Goal: Check status: Check status

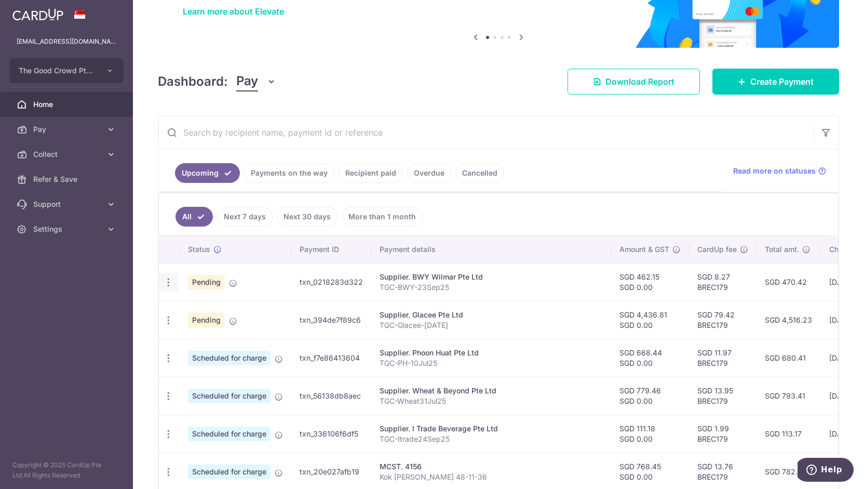
click at [164, 278] on icon "button" at bounding box center [168, 282] width 11 height 11
click at [517, 137] on input "text" at bounding box center [485, 132] width 655 height 33
click at [317, 171] on link "Payments on the way" at bounding box center [289, 173] width 90 height 20
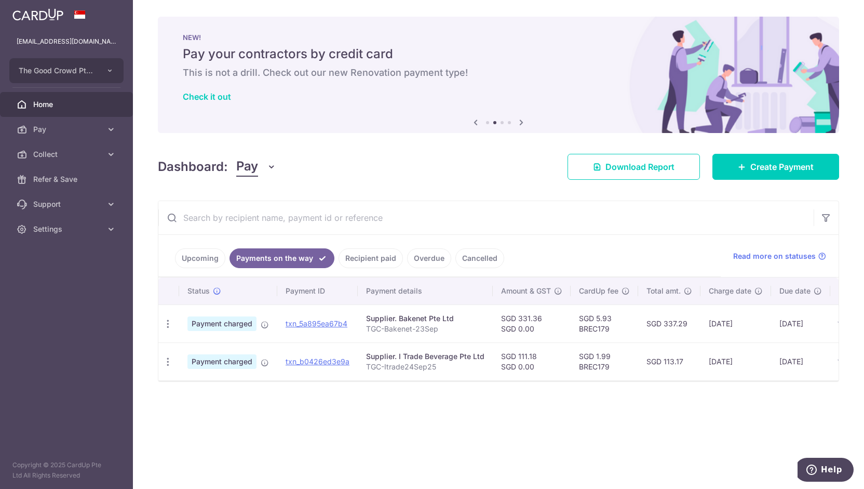
click at [382, 261] on link "Recipient paid" at bounding box center [371, 258] width 64 height 20
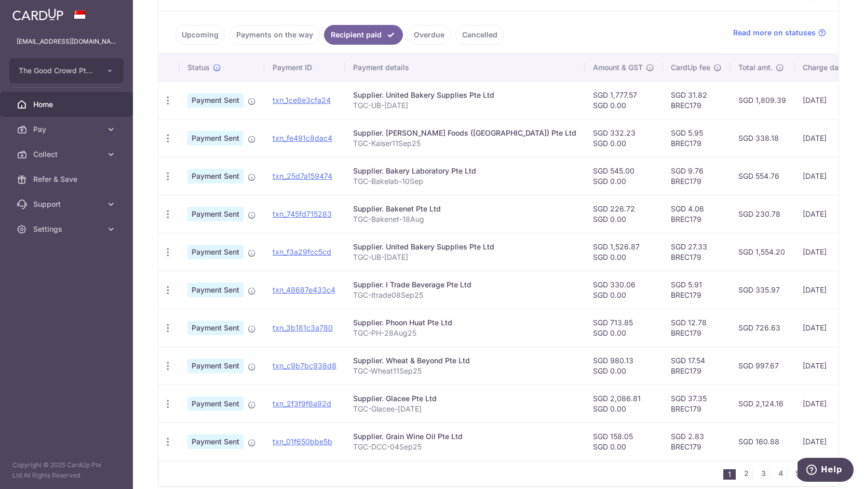
scroll to position [271, 0]
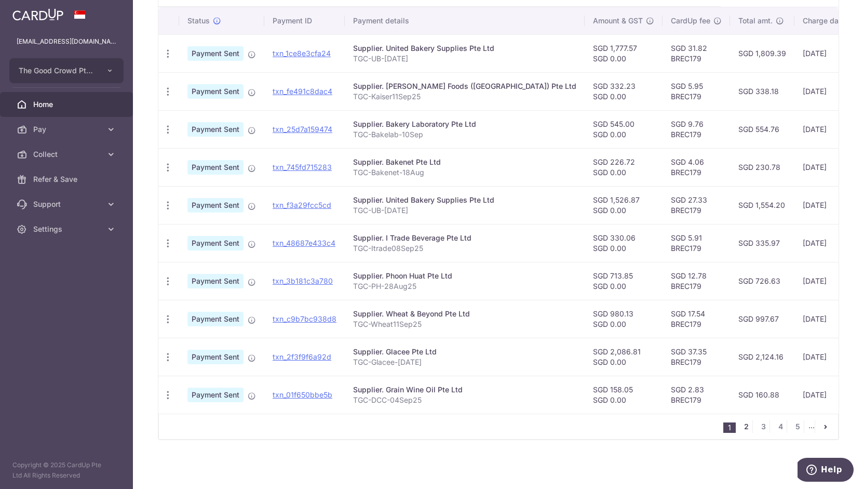
click at [742, 426] on link "2" at bounding box center [746, 426] width 12 height 12
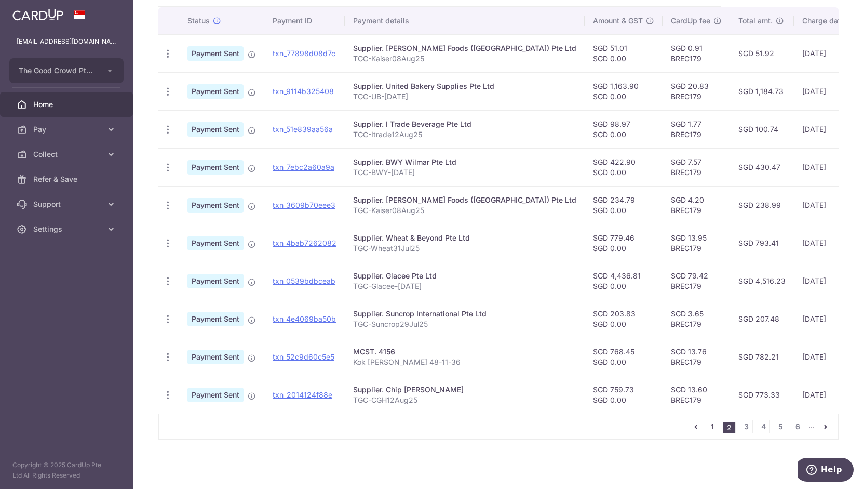
click at [710, 424] on link "1" at bounding box center [712, 426] width 12 height 12
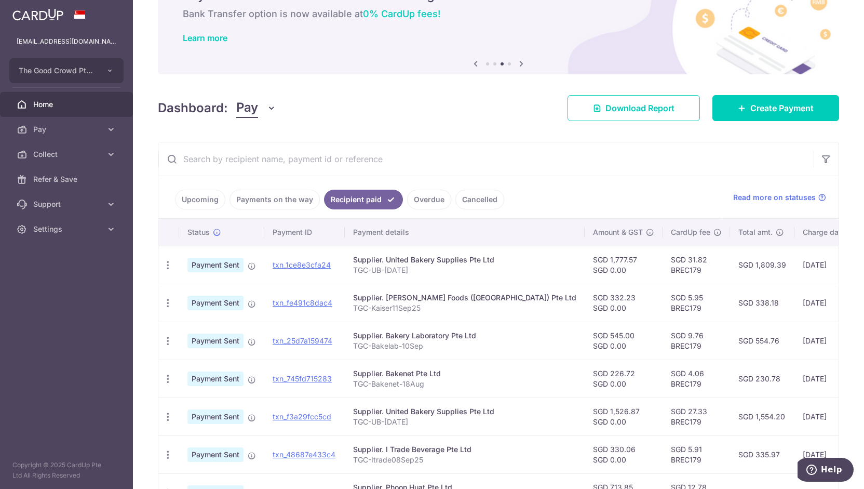
scroll to position [59, 0]
click at [430, 198] on link "Overdue" at bounding box center [429, 199] width 44 height 20
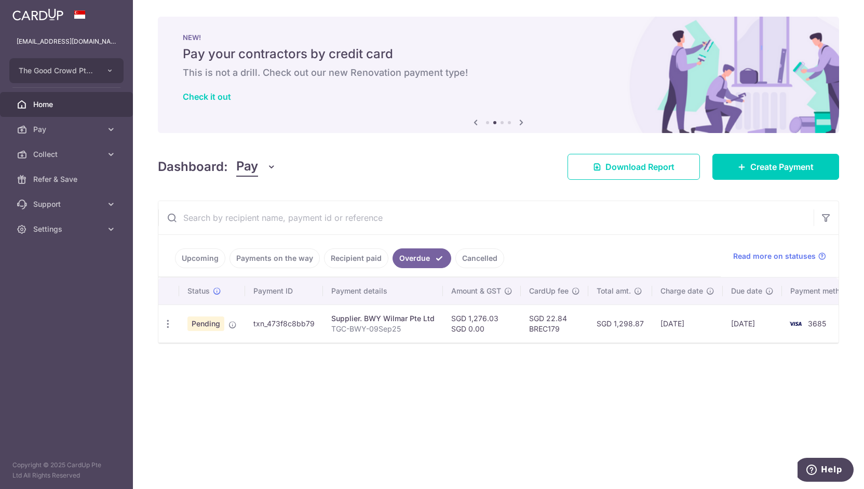
click at [206, 257] on link "Upcoming" at bounding box center [200, 258] width 50 height 20
